Goal: Information Seeking & Learning: Learn about a topic

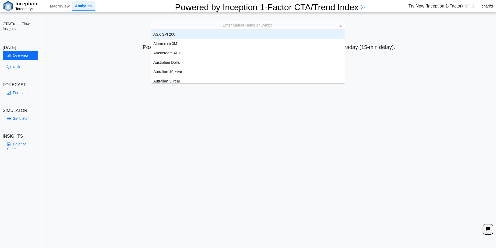
click at [236, 22] on div "Enter Market Name or Symbol" at bounding box center [248, 26] width 194 height 8
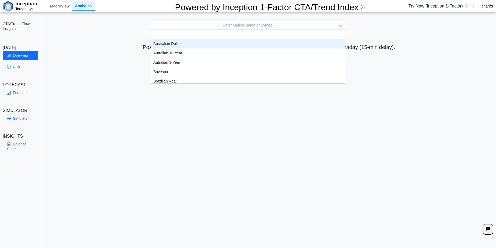
scroll to position [54, 0]
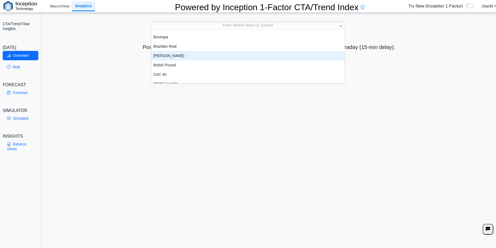
click at [171, 56] on div "[PERSON_NAME]" at bounding box center [248, 55] width 194 height 9
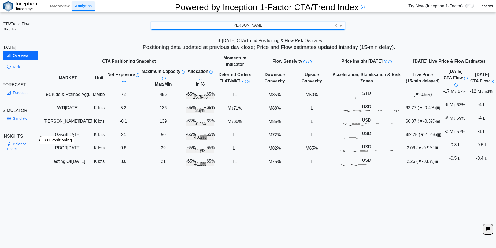
click at [21, 140] on link "Balance Sheet" at bounding box center [21, 147] width 36 height 14
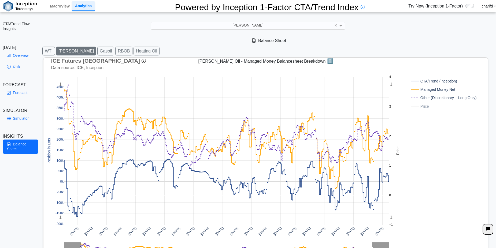
drag, startPoint x: 158, startPoint y: 71, endPoint x: 142, endPoint y: 68, distance: 15.8
click at [142, 68] on div "ICE Futures Europe Data source: ICE, Inception Report Format: CFTC COT - Disagg…" at bounding box center [266, 170] width 440 height 225
drag, startPoint x: 197, startPoint y: 45, endPoint x: 180, endPoint y: 42, distance: 17.3
click at [180, 42] on div "Balance Sheet" at bounding box center [269, 40] width 454 height 11
click at [351, 66] on div "ICE Futures Europe Data source: ICE, Inception Report Format: CFTC COT - Disagg…" at bounding box center [266, 170] width 440 height 225
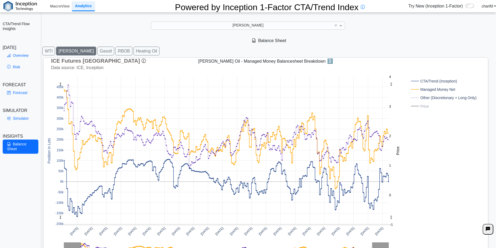
click at [421, 131] on div "[DATE] [DATE] [DATE] [DATE] [DATE] [DATE] [DATE] [DATE] [DATE] [DATE] [DATE] [D…" at bounding box center [264, 177] width 436 height 211
drag, startPoint x: 421, startPoint y: 131, endPoint x: 420, endPoint y: 138, distance: 6.8
click at [420, 138] on div "[DATE] [DATE] [DATE] [DATE] [DATE] [DATE] [DATE] [DATE] [DATE] [DATE] [DATE] [D…" at bounding box center [264, 177] width 436 height 211
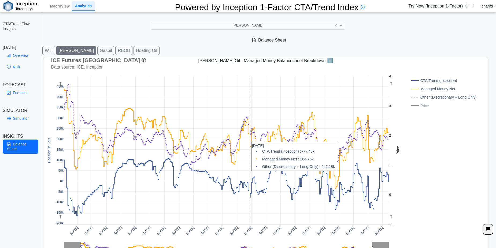
scroll to position [0, 0]
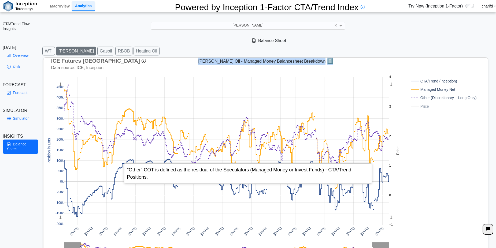
drag, startPoint x: 195, startPoint y: 59, endPoint x: 327, endPoint y: 60, distance: 132.0
click at [327, 60] on div "ICE Futures Europe Data source: ICE, Inception Report Format: CFTC COT - Disagg…" at bounding box center [266, 61] width 440 height 7
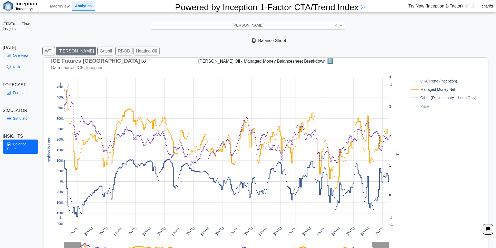
drag, startPoint x: 327, startPoint y: 60, endPoint x: 404, endPoint y: 59, distance: 77.0
click at [404, 59] on div "ICE Futures Europe Data source: ICE, Inception Report Format: CFTC COT - Disagg…" at bounding box center [266, 61] width 440 height 7
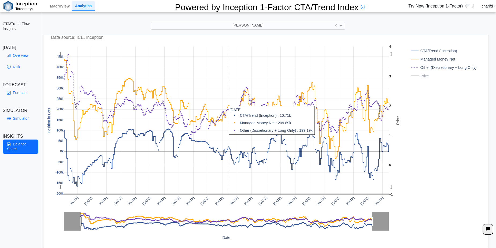
scroll to position [31, 0]
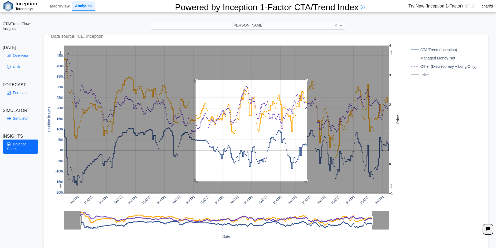
drag, startPoint x: 196, startPoint y: 78, endPoint x: 307, endPoint y: 180, distance: 150.9
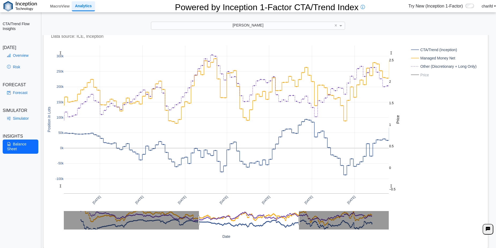
drag, startPoint x: 439, startPoint y: 121, endPoint x: 427, endPoint y: 139, distance: 21.4
click at [427, 139] on div "[DATE] [DATE] [DATE] [DATE] [DATE] [DATE] [DATE] -100k -50k 0k 50k 100k 150k 20…" at bounding box center [264, 145] width 436 height 211
drag, startPoint x: 427, startPoint y: 139, endPoint x: 431, endPoint y: 157, distance: 18.5
click at [431, 157] on div "[DATE] [DATE] [DATE] [DATE] [DATE] [DATE] [DATE] -100k -50k 0k 50k 100k 150k 20…" at bounding box center [264, 145] width 436 height 211
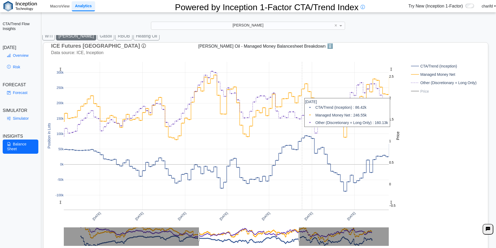
scroll to position [0, 0]
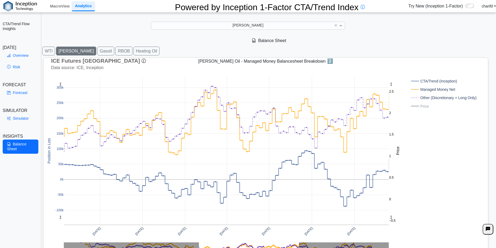
drag, startPoint x: 189, startPoint y: 65, endPoint x: 163, endPoint y: 60, distance: 26.3
click at [163, 60] on div "ICE Futures Europe Data source: ICE, Inception Report Format: CFTC COT - Disagg…" at bounding box center [266, 61] width 440 height 7
drag, startPoint x: 163, startPoint y: 60, endPoint x: 146, endPoint y: 59, distance: 16.9
click at [146, 59] on div "ICE Futures Europe Data source: ICE, Inception Report Format: CFTC COT - Disagg…" at bounding box center [266, 61] width 440 height 7
drag, startPoint x: 146, startPoint y: 59, endPoint x: 136, endPoint y: 62, distance: 10.5
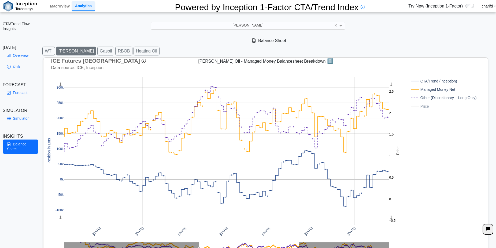
click at [136, 62] on div "ICE Futures Europe Data source: ICE, Inception Report Format: CFTC COT - Disagg…" at bounding box center [266, 61] width 440 height 7
drag, startPoint x: 136, startPoint y: 62, endPoint x: 123, endPoint y: 66, distance: 13.2
click at [123, 66] on div "ICE Futures Europe Data source: ICE, Inception Report Format: CFTC COT - Disagg…" at bounding box center [266, 170] width 440 height 225
drag, startPoint x: 178, startPoint y: 62, endPoint x: 169, endPoint y: 61, distance: 9.2
click at [169, 61] on div "ICE Futures Europe Data source: ICE, Inception Report Format: CFTC COT - Disagg…" at bounding box center [266, 61] width 440 height 7
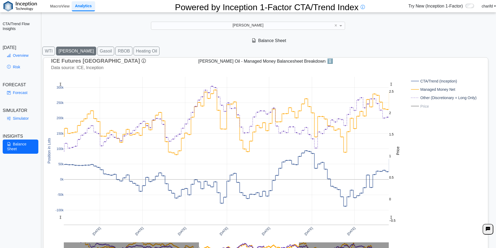
drag, startPoint x: 169, startPoint y: 61, endPoint x: 161, endPoint y: 61, distance: 8.1
click at [161, 61] on div "ICE Futures Europe Data source: ICE, Inception Report Format: CFTC COT - Disagg…" at bounding box center [266, 61] width 440 height 7
drag, startPoint x: 430, startPoint y: 150, endPoint x: 424, endPoint y: 169, distance: 20.5
click at [422, 169] on div "[DATE] [DATE] [DATE] [DATE] [DATE] [DATE] [DATE] -100k -50k 0k 50k 100k 150k 20…" at bounding box center [264, 177] width 436 height 211
drag, startPoint x: 416, startPoint y: 152, endPoint x: 416, endPoint y: 175, distance: 22.8
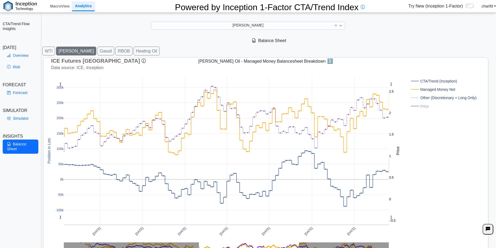
click at [416, 175] on div "[DATE] [DATE] [DATE] [DATE] [DATE] [DATE] [DATE] -100k -50k 0k 50k 100k 150k 20…" at bounding box center [264, 177] width 436 height 211
click at [421, 134] on div "[DATE] [DATE] [DATE] [DATE] [DATE] [DATE] [DATE] -100k -50k 0k 50k 100k 150k 20…" at bounding box center [264, 177] width 436 height 211
drag, startPoint x: 103, startPoint y: 63, endPoint x: 75, endPoint y: 62, distance: 28.2
click at [75, 62] on div "ICE Futures Europe Data source: ICE, Inception Report Format: CFTC COT - Disagg…" at bounding box center [266, 61] width 440 height 7
click at [75, 62] on div "ICE Futures [GEOGRAPHIC_DATA] Data source: ICE, Inception Report Format: CFTC C…" at bounding box center [105, 71] width 109 height 26
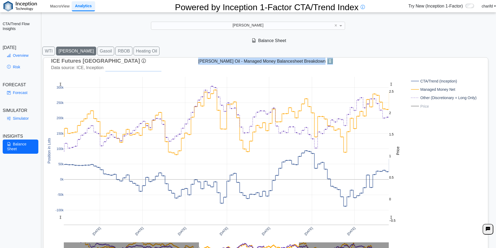
drag, startPoint x: 75, startPoint y: 63, endPoint x: 110, endPoint y: 63, distance: 35.4
click at [110, 63] on div "ICE Futures Europe Data source: ICE, Inception Report Format: CFTC COT - Disagg…" at bounding box center [266, 170] width 440 height 225
drag, startPoint x: 110, startPoint y: 63, endPoint x: 114, endPoint y: 72, distance: 9.6
click at [114, 73] on div "[DATE] [DATE] [DATE] [DATE] [DATE] [DATE] [DATE] -100k -50k 0k 50k 100k 150k 20…" at bounding box center [264, 177] width 436 height 211
